Goal: Information Seeking & Learning: Check status

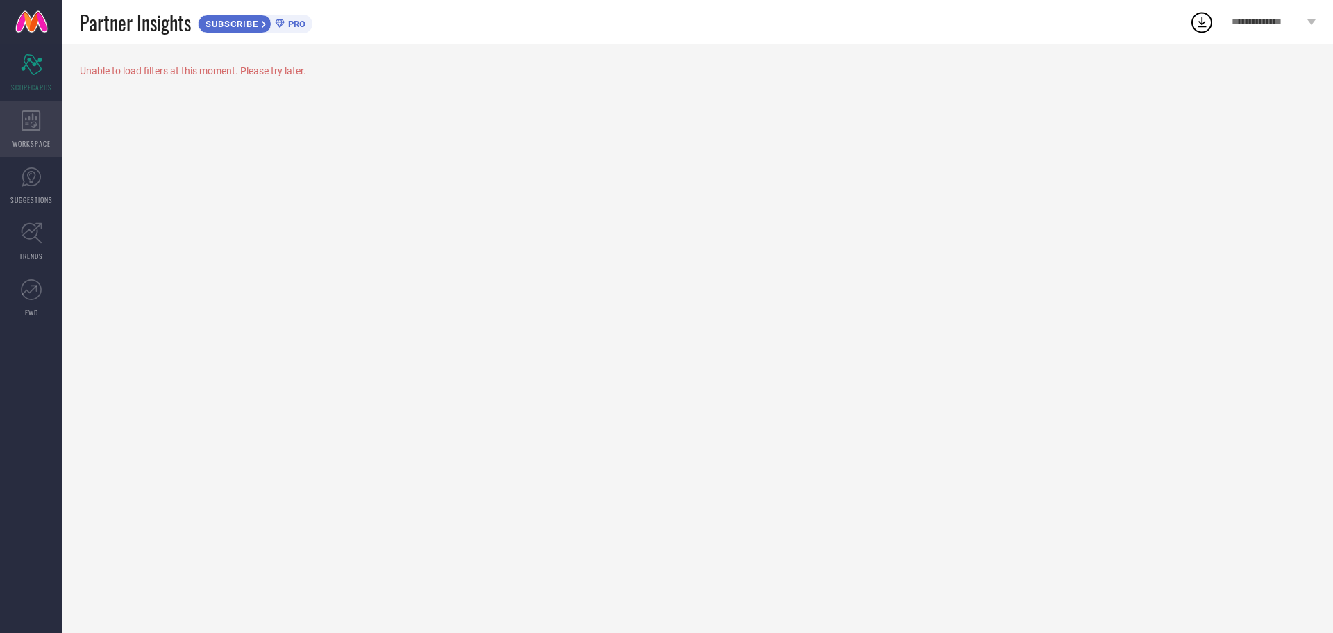
click at [12, 138] on div "WORKSPACE" at bounding box center [31, 129] width 62 height 56
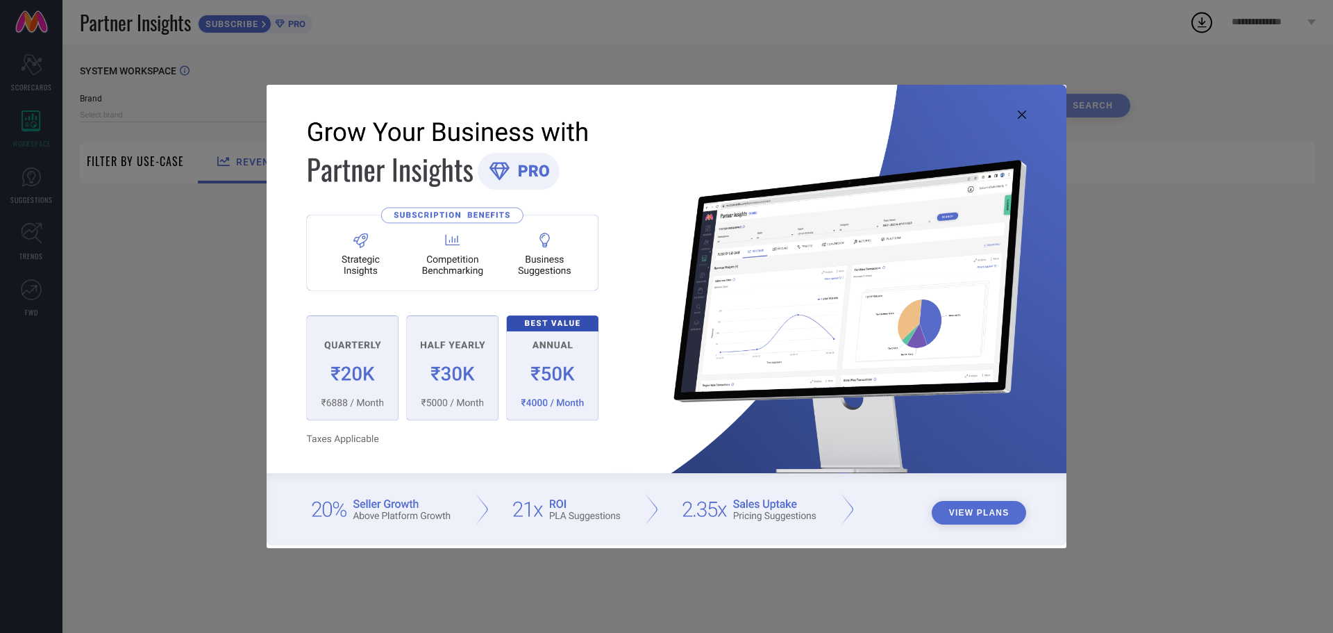
type input "1 STOP FASHION"
type input "All"
click at [1019, 115] on icon at bounding box center [1022, 114] width 8 height 8
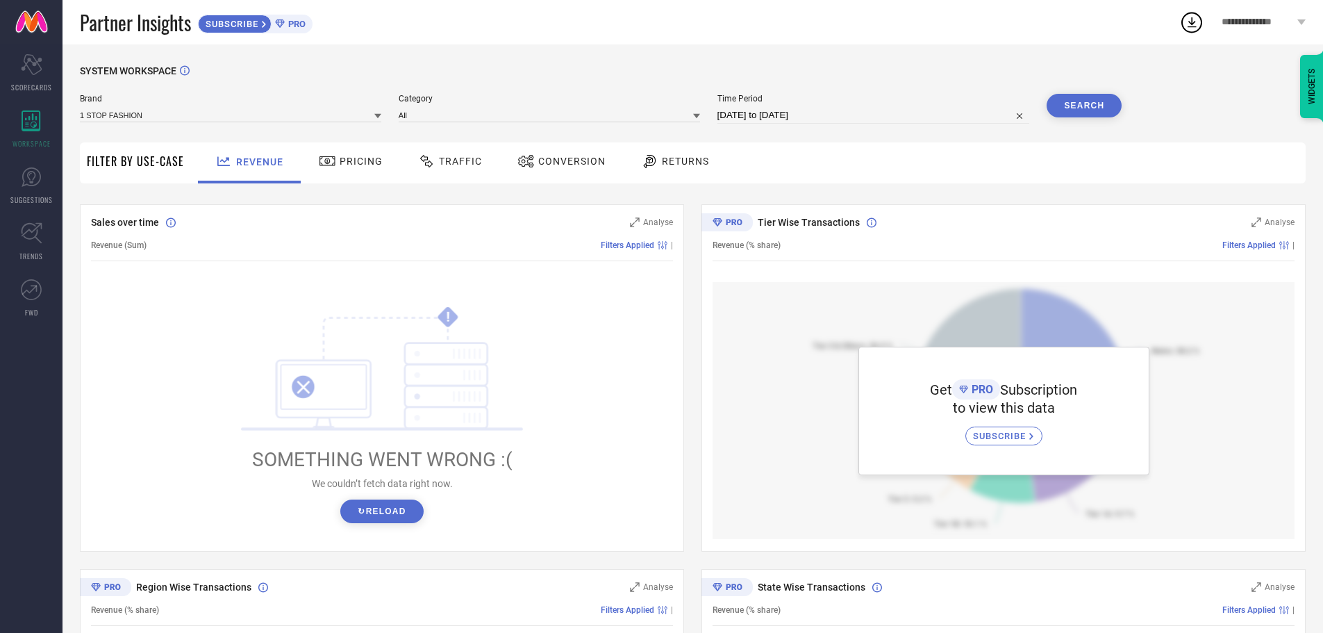
click at [364, 160] on span "Pricing" at bounding box center [361, 161] width 43 height 11
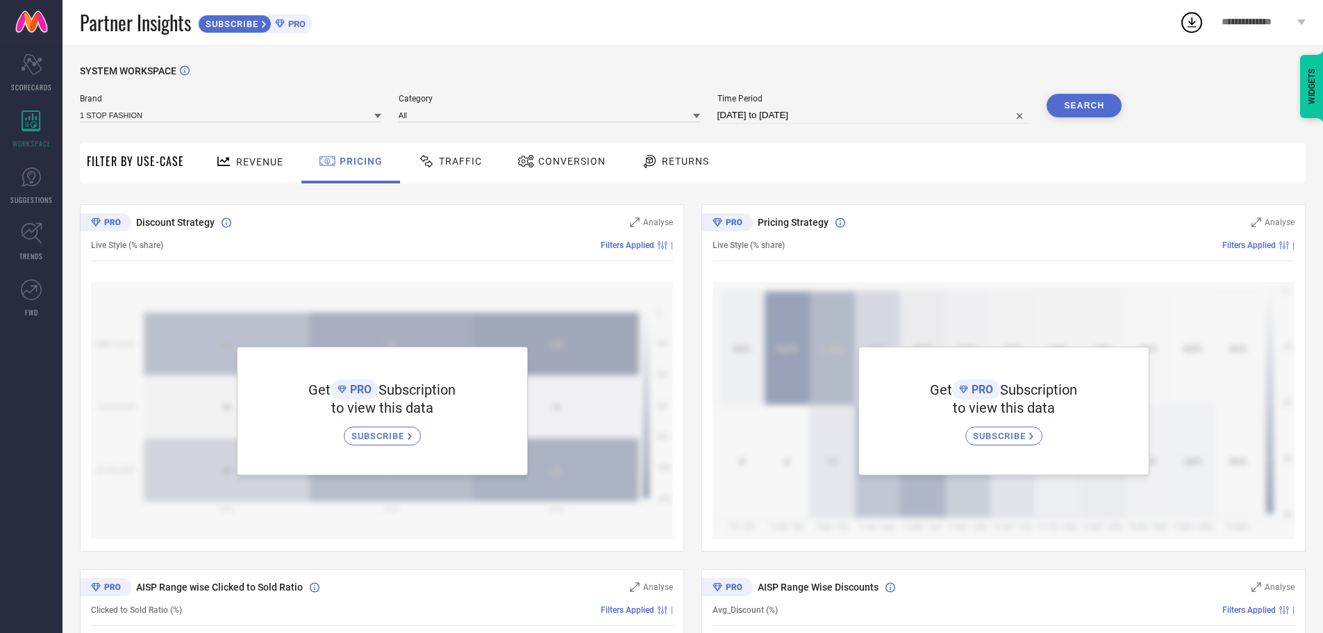
click at [459, 162] on span "Traffic" at bounding box center [460, 161] width 43 height 11
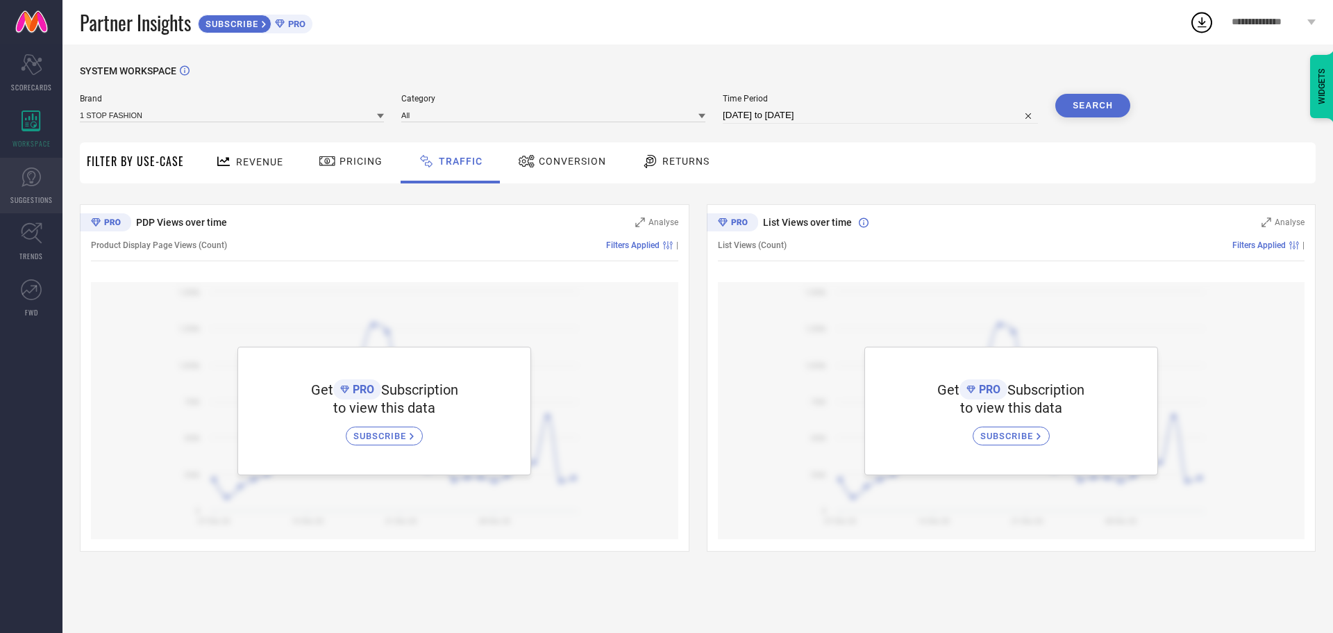
click at [42, 184] on link "SUGGESTIONS" at bounding box center [31, 186] width 62 height 56
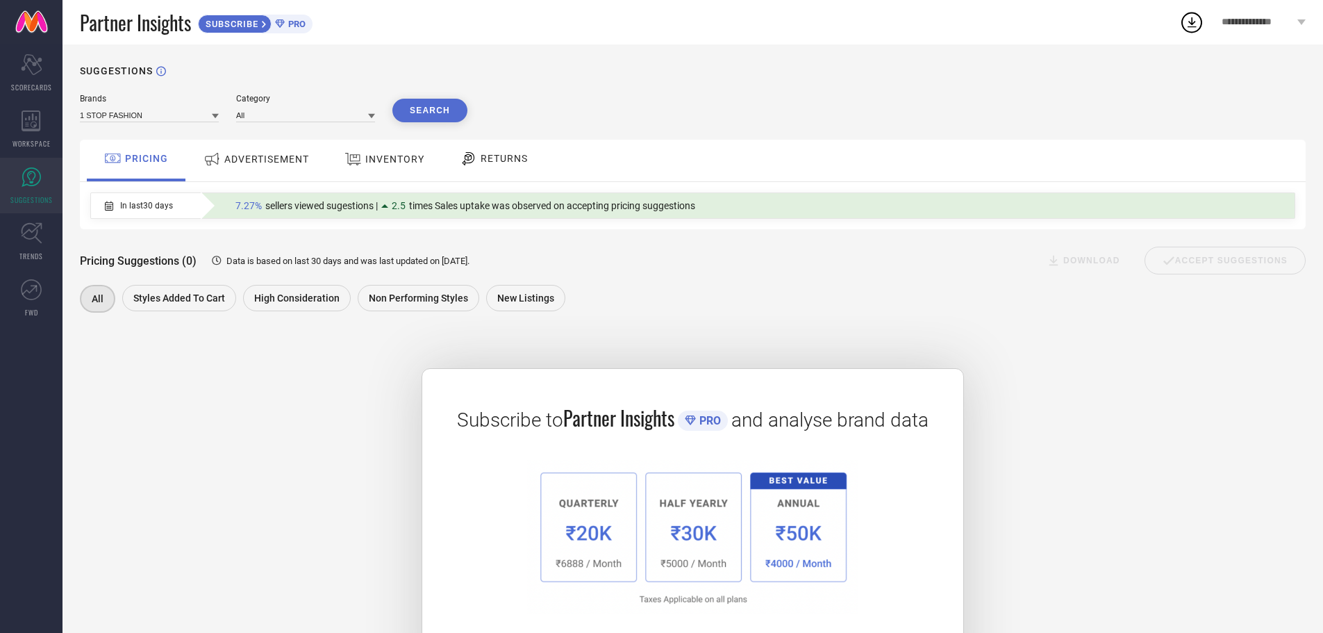
click at [253, 163] on span "ADVERTISEMENT" at bounding box center [266, 158] width 85 height 11
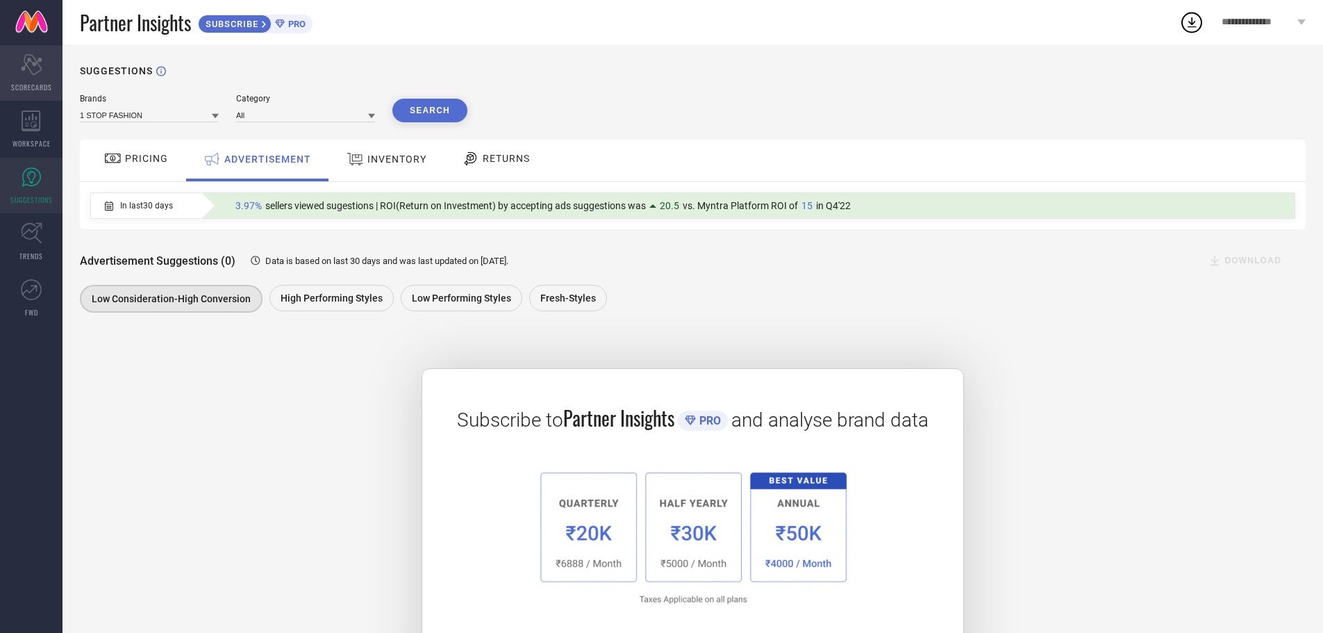
click at [27, 87] on span "SCORECARDS" at bounding box center [31, 87] width 41 height 10
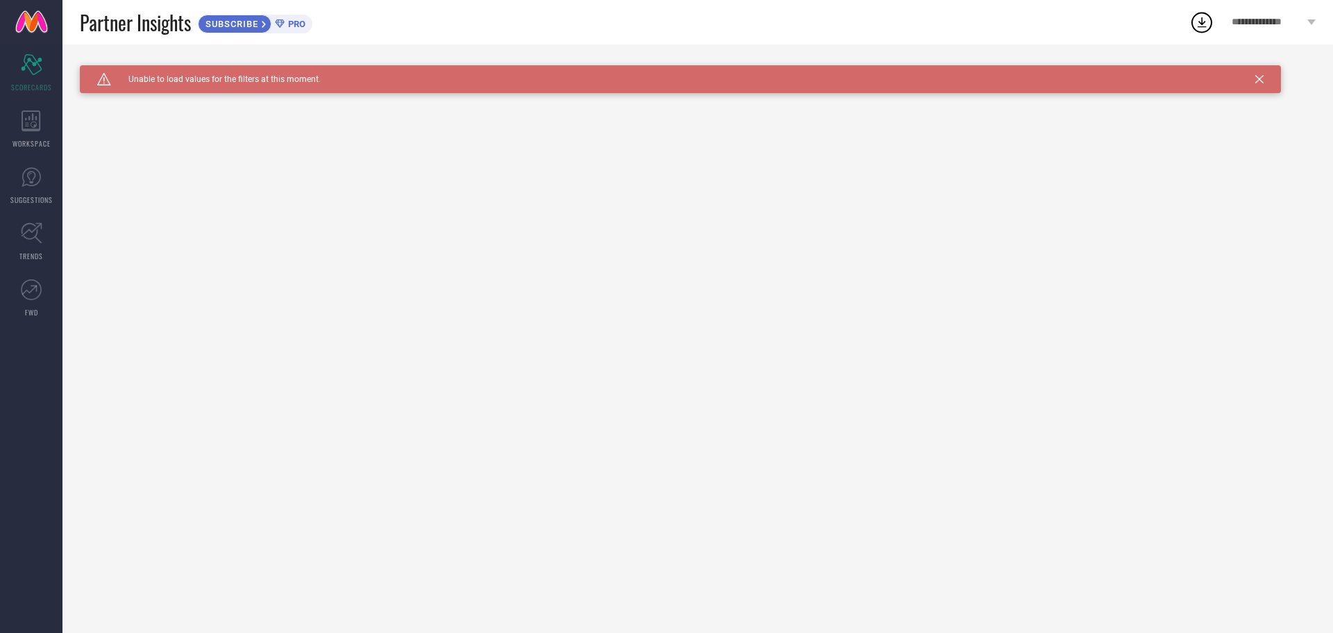
click at [1258, 74] on div "Caution Created with Sketch. Unable to load values for the filters at this mome…" at bounding box center [680, 79] width 1201 height 28
click at [1259, 79] on icon at bounding box center [1259, 79] width 8 height 8
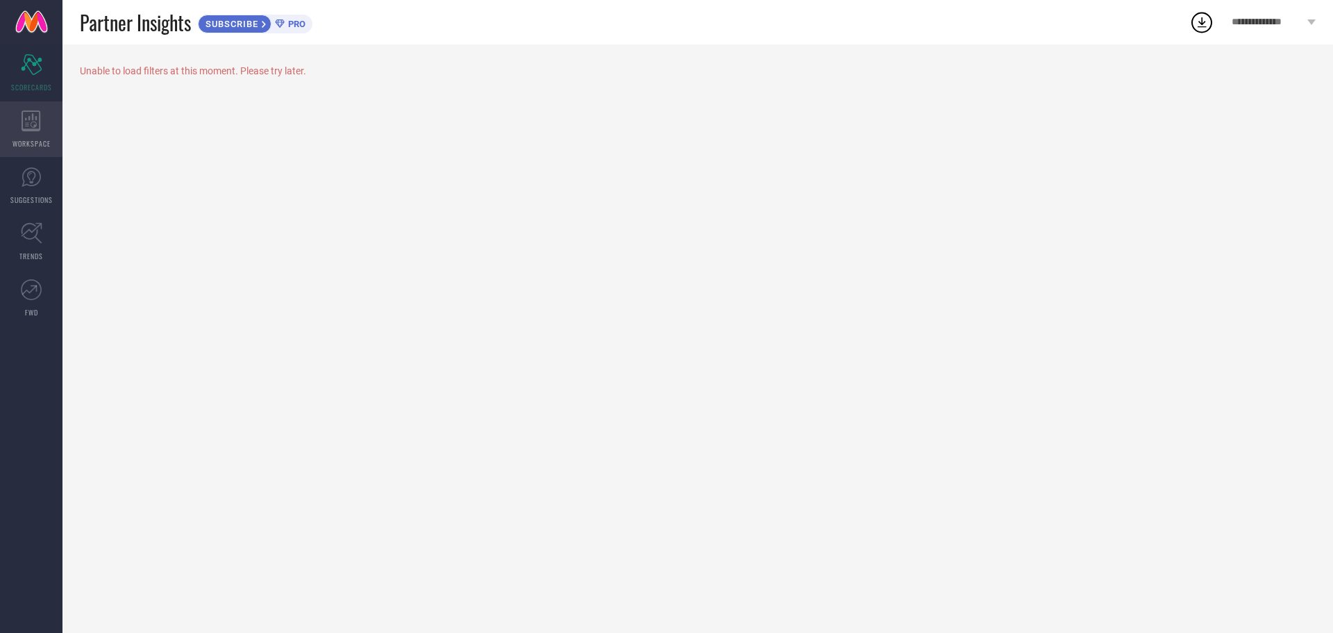
click at [53, 124] on div "WORKSPACE" at bounding box center [31, 129] width 62 height 56
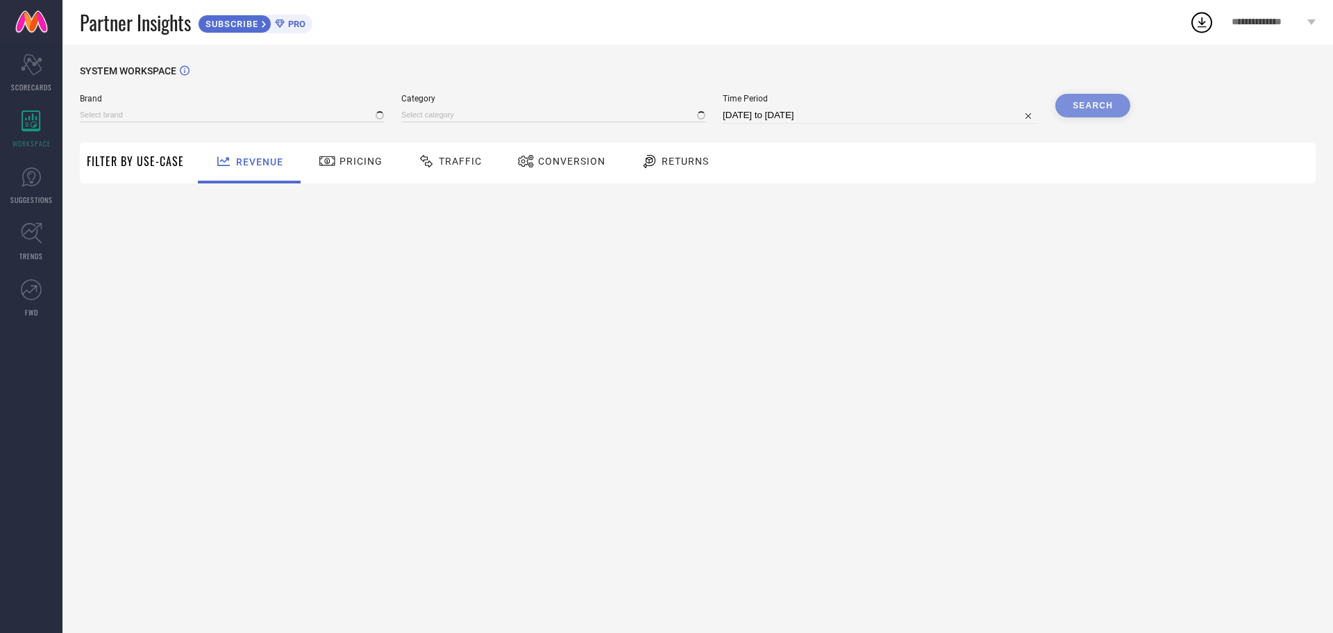
type input "1 STOP FASHION"
type input "All"
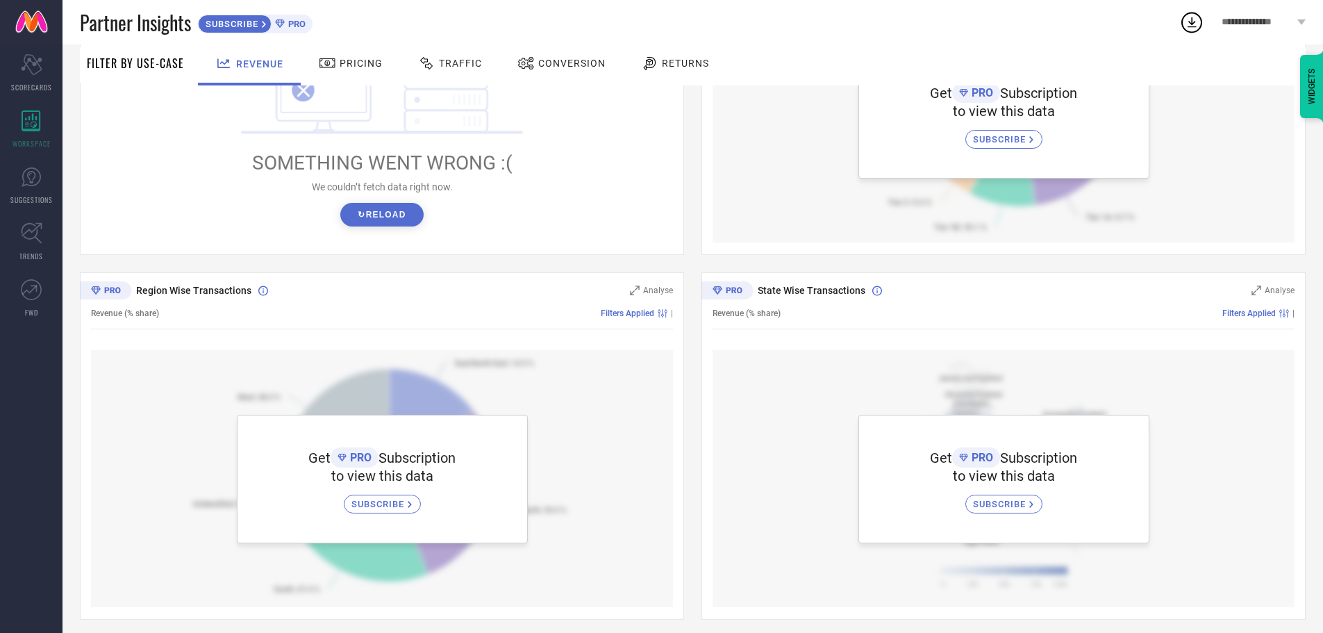
scroll to position [305, 0]
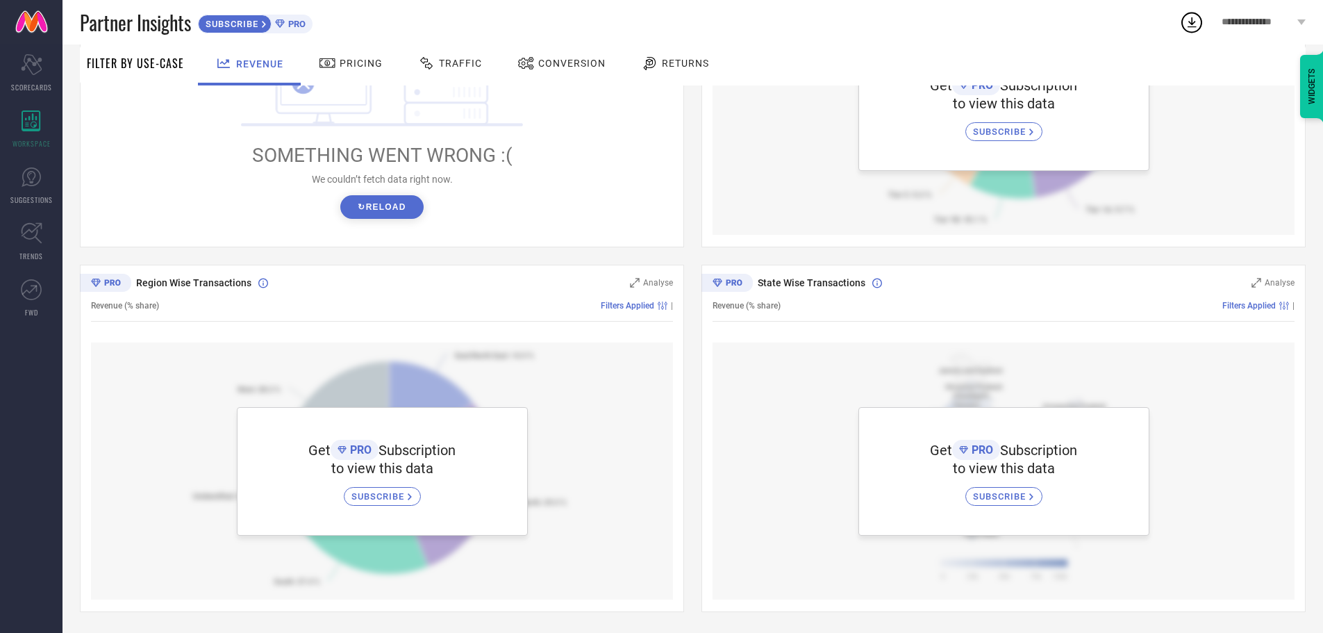
click at [382, 208] on button "↻ Reload" at bounding box center [381, 207] width 83 height 24
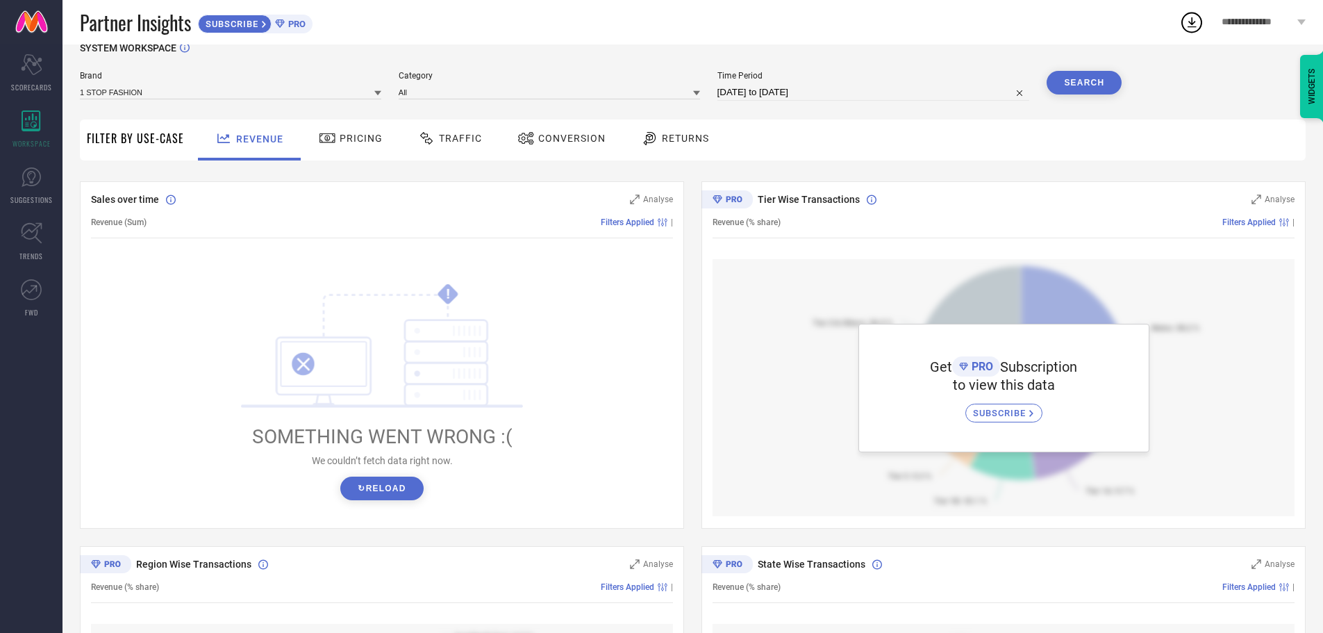
scroll to position [0, 0]
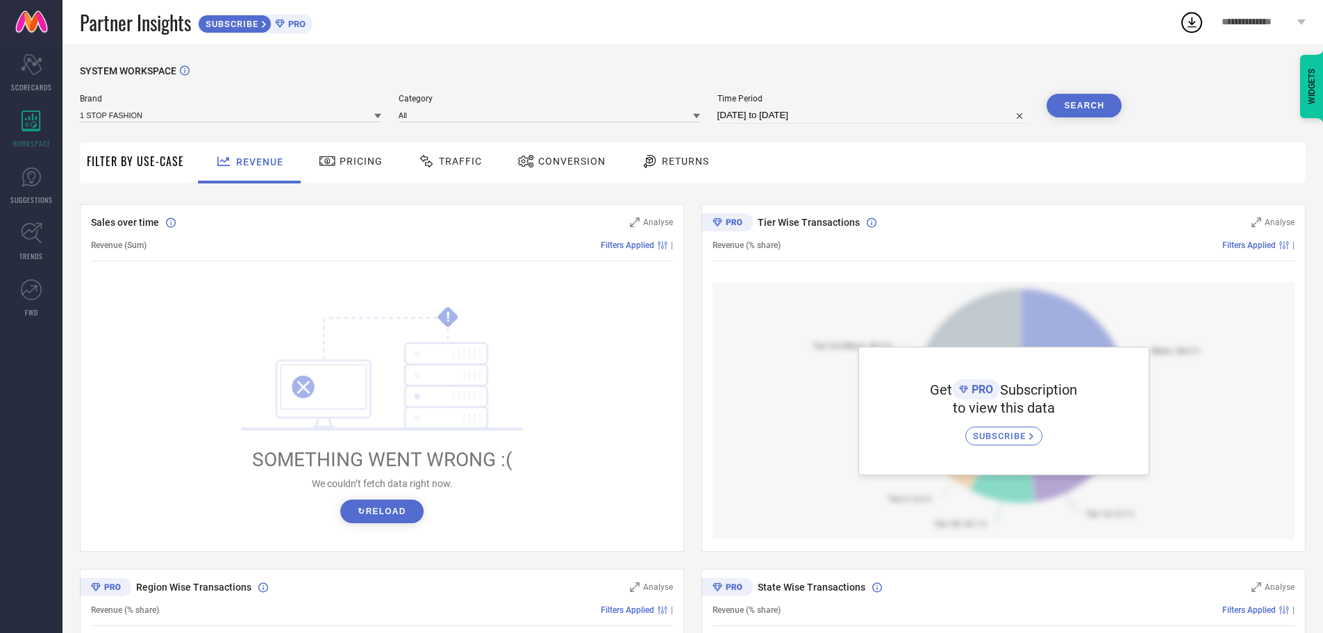
click at [388, 509] on button "↻ Reload" at bounding box center [381, 511] width 83 height 24
click at [195, 118] on input at bounding box center [230, 115] width 301 height 15
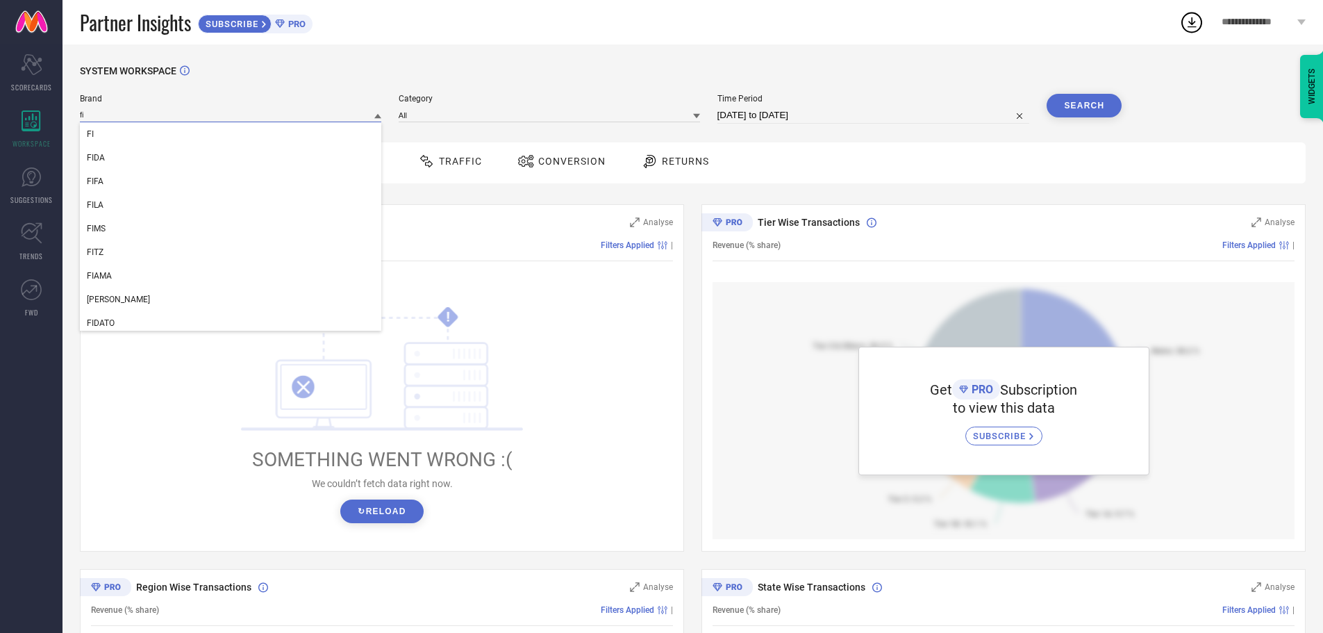
type input "f"
type input "c"
type input "one frid"
click at [123, 173] on div "ONE [DATE]" at bounding box center [230, 181] width 301 height 24
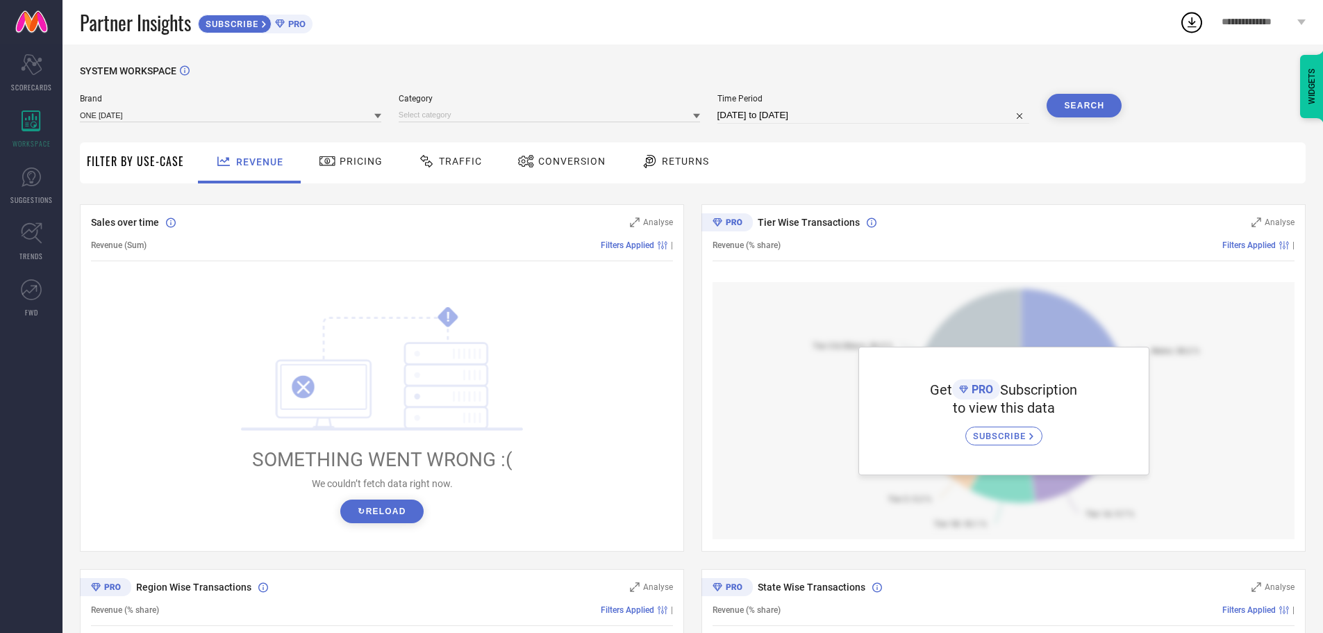
click at [1078, 109] on button "Search" at bounding box center [1083, 106] width 75 height 24
click at [450, 117] on input at bounding box center [549, 115] width 301 height 15
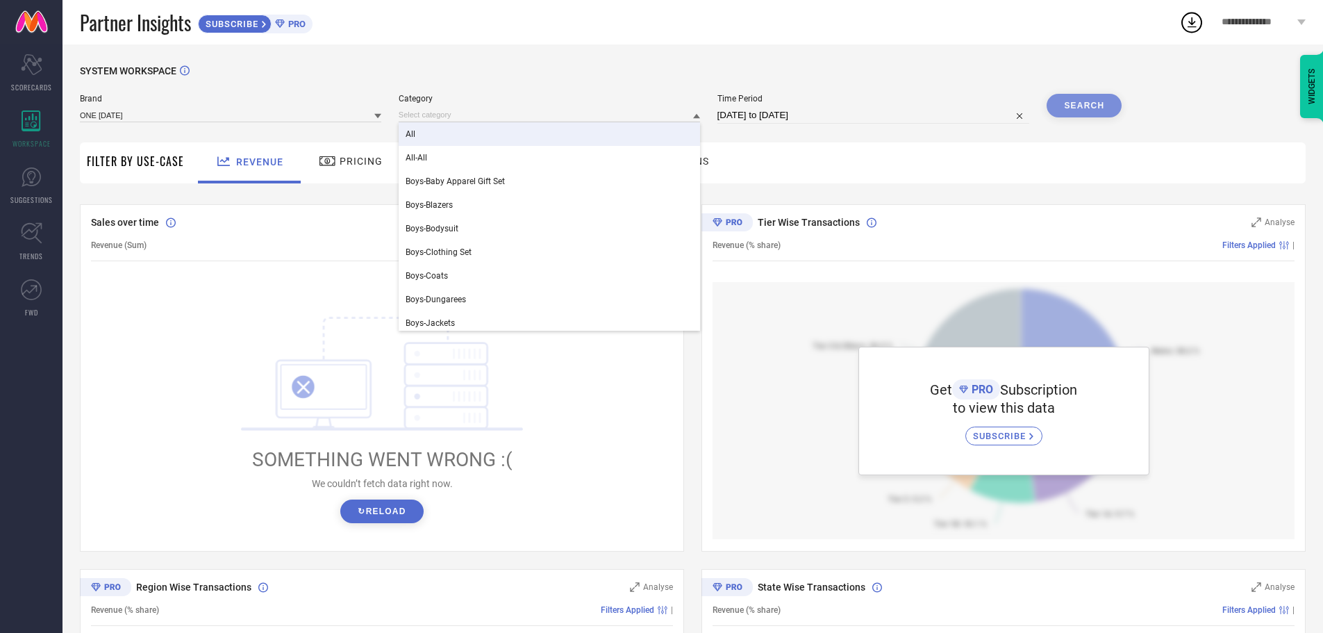
click at [422, 137] on div "All" at bounding box center [549, 134] width 301 height 24
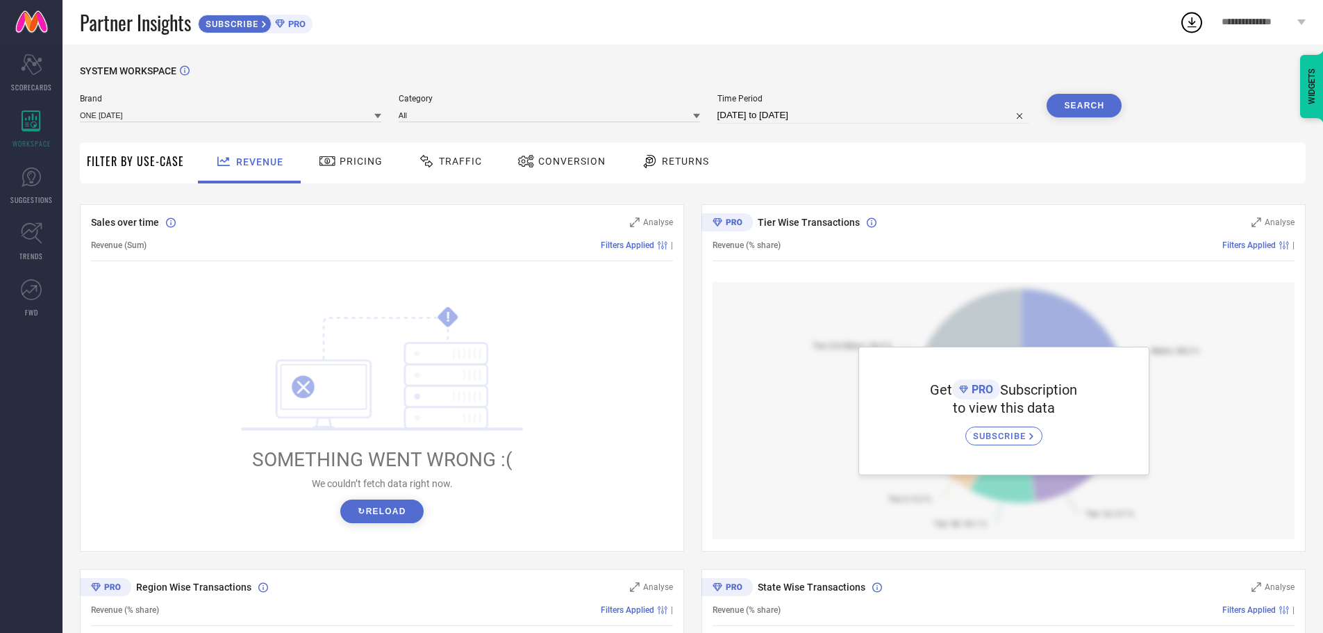
click at [1073, 106] on button "Search" at bounding box center [1083, 106] width 75 height 24
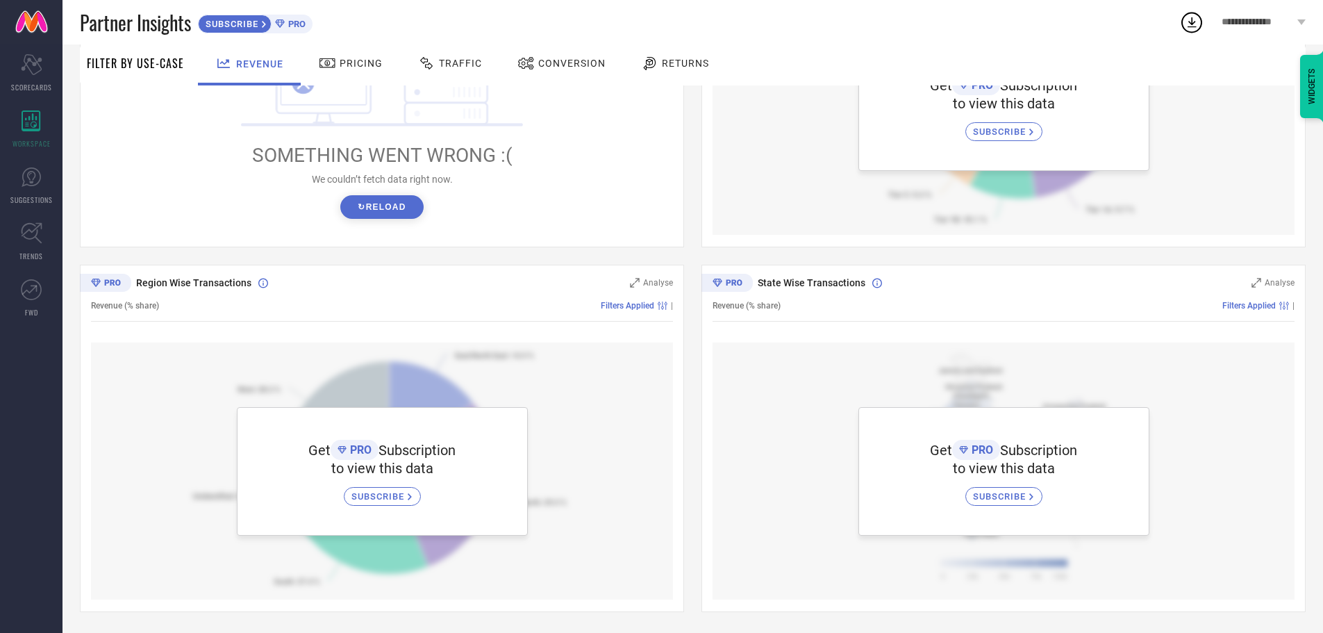
scroll to position [305, 0]
